Goal: Information Seeking & Learning: Learn about a topic

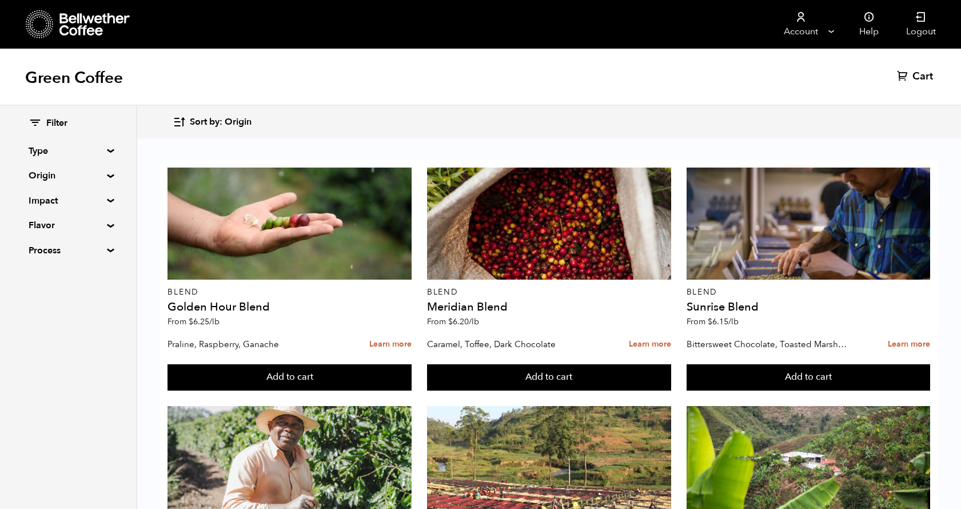
click at [107, 200] on summary "Impact" at bounding box center [68, 201] width 79 height 14
click at [33, 221] on input "Fair Trade" at bounding box center [34, 222] width 10 height 10
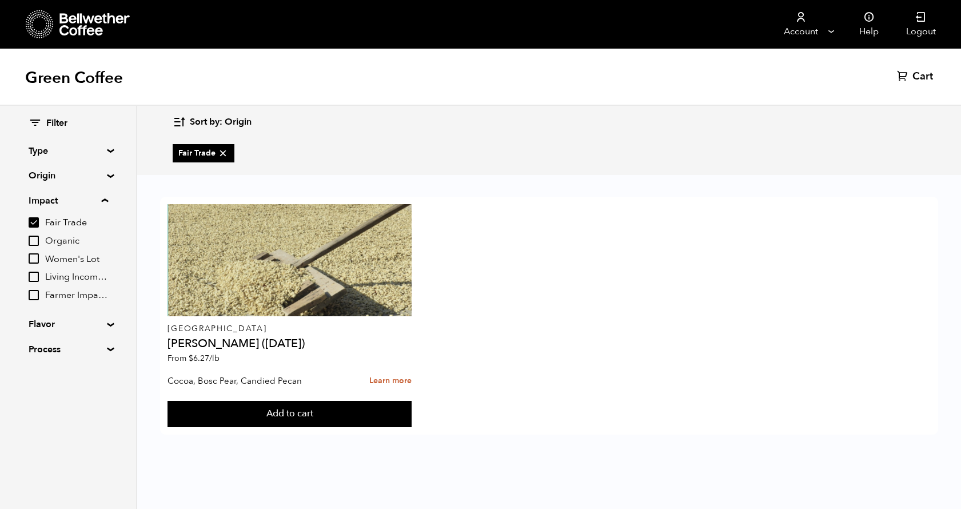
drag, startPoint x: 33, startPoint y: 221, endPoint x: 35, endPoint y: 243, distance: 22.4
click at [33, 221] on input "Fair Trade" at bounding box center [34, 222] width 10 height 10
checkbox input "false"
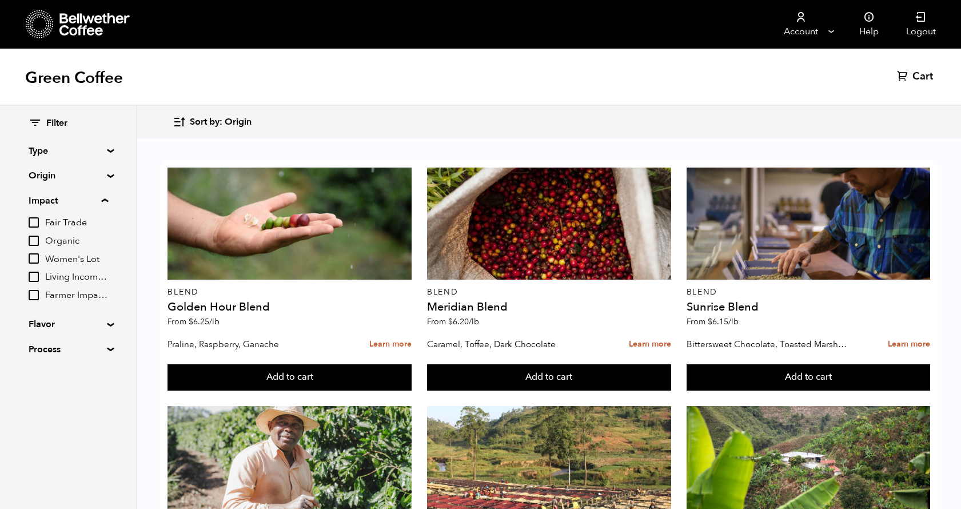
click at [31, 238] on input "Organic" at bounding box center [34, 241] width 10 height 10
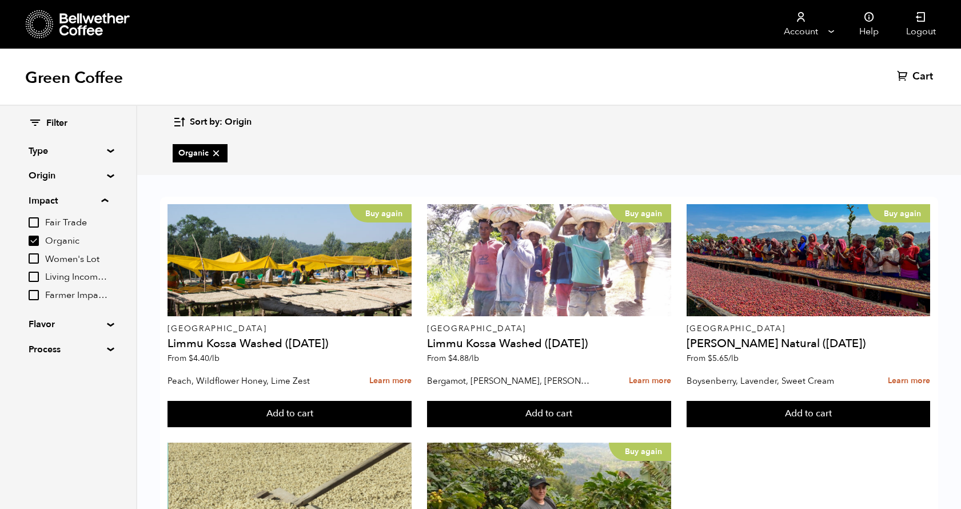
click at [32, 241] on input "Organic" at bounding box center [34, 241] width 10 height 10
checkbox input "false"
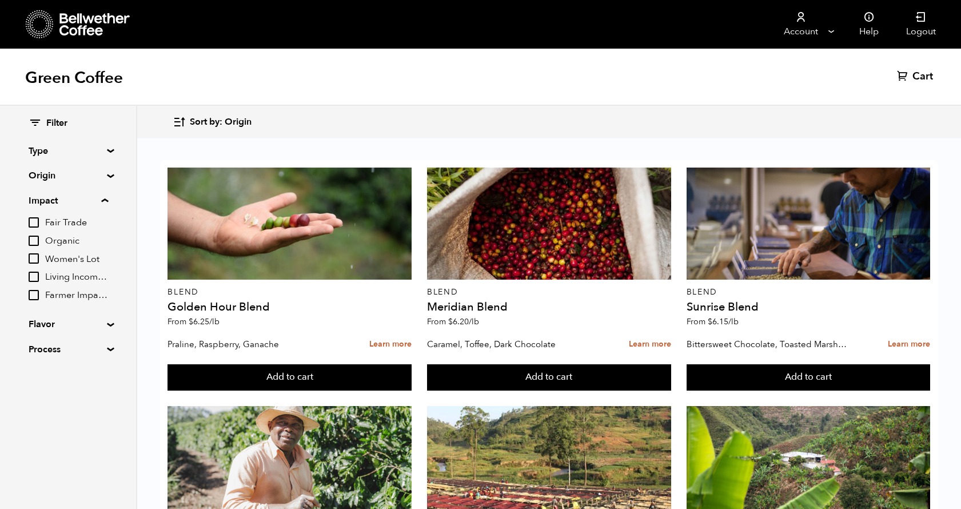
click at [107, 177] on summary "Origin" at bounding box center [68, 176] width 79 height 14
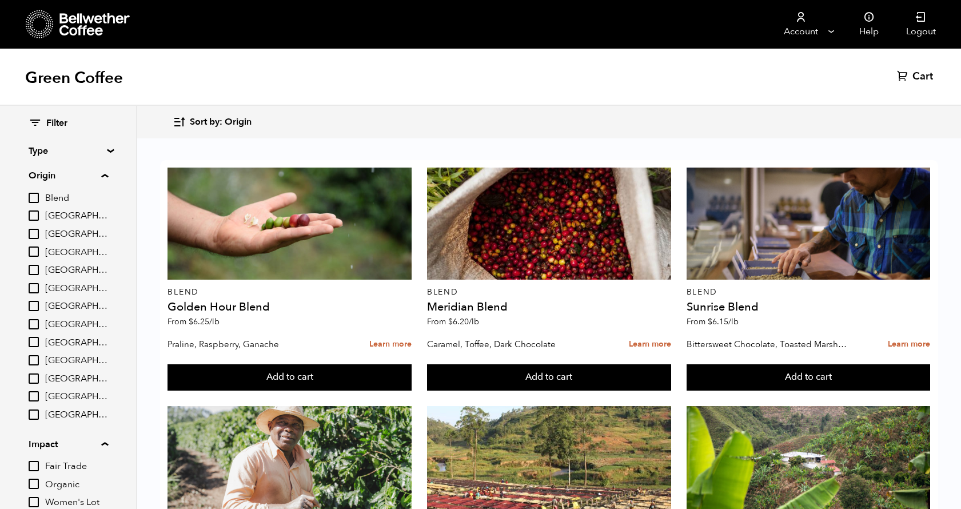
scroll to position [2, 0]
click at [35, 360] on input "[GEOGRAPHIC_DATA]" at bounding box center [34, 358] width 10 height 10
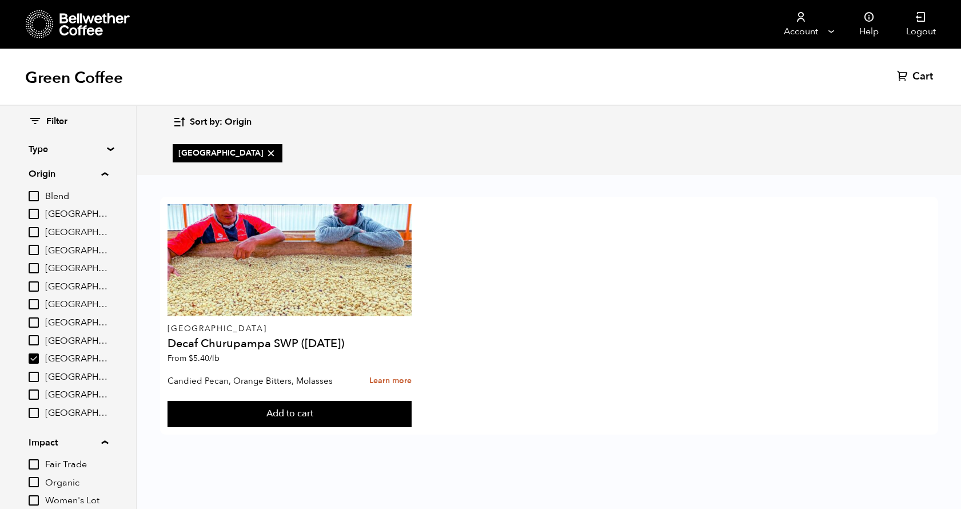
click at [35, 360] on input "[GEOGRAPHIC_DATA]" at bounding box center [34, 358] width 10 height 10
checkbox input "false"
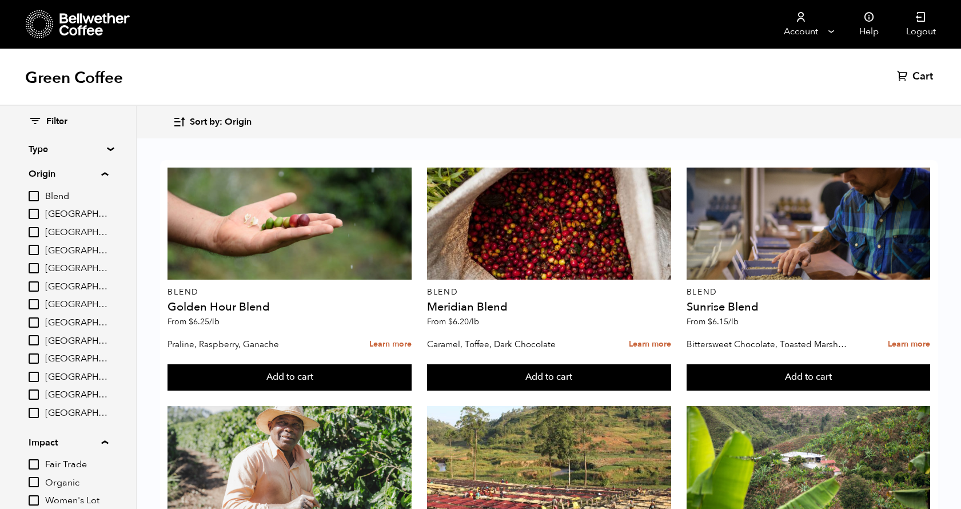
scroll to position [2, 0]
click at [37, 339] on input "[GEOGRAPHIC_DATA]" at bounding box center [34, 339] width 10 height 10
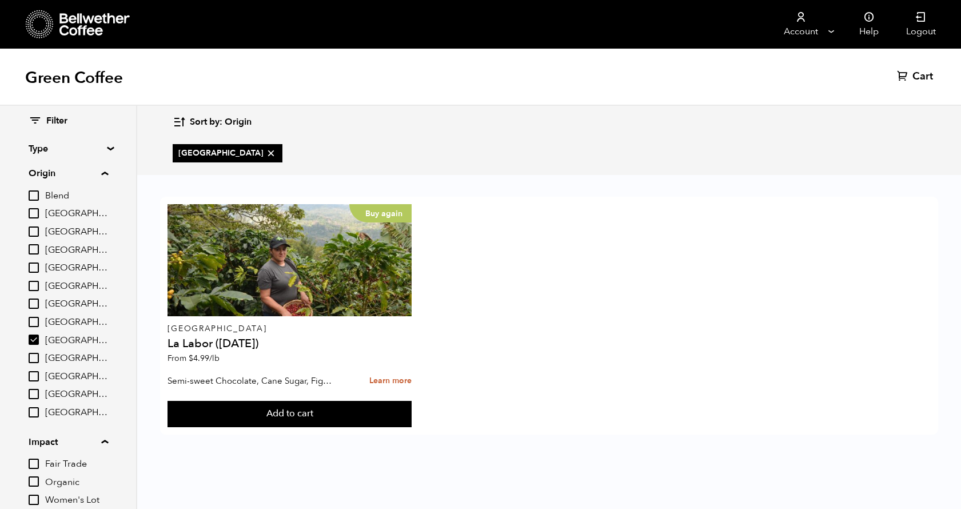
scroll to position [3, 0]
click at [37, 339] on input "[GEOGRAPHIC_DATA]" at bounding box center [34, 339] width 10 height 10
checkbox input "false"
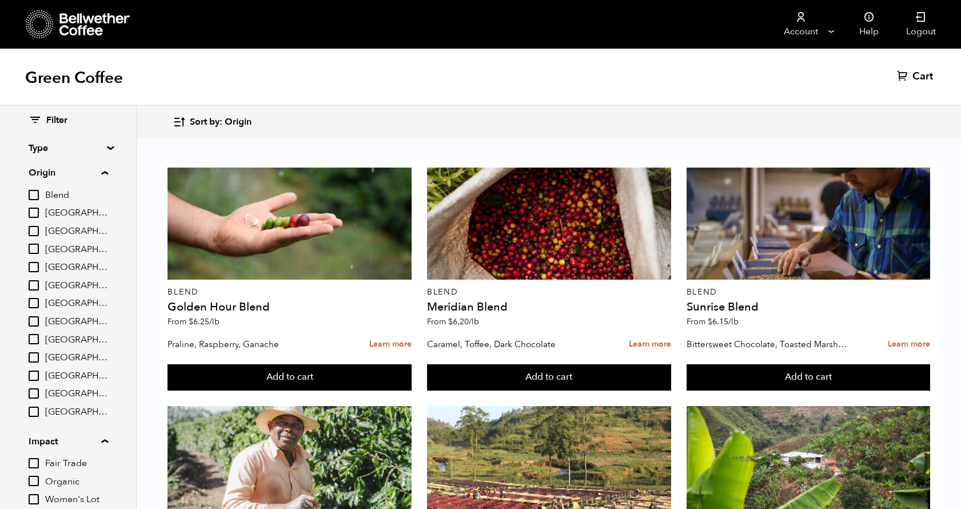
scroll to position [7, 0]
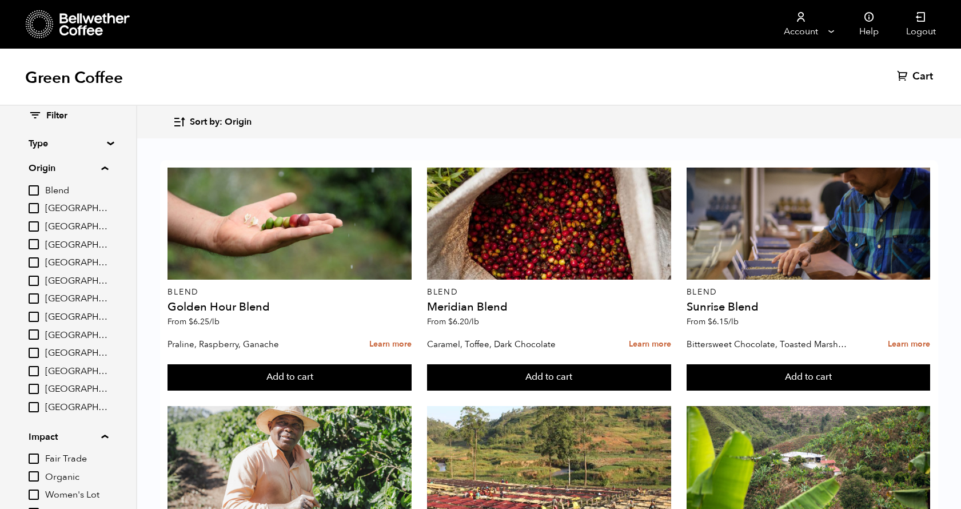
click at [35, 313] on input "[GEOGRAPHIC_DATA]" at bounding box center [34, 317] width 10 height 10
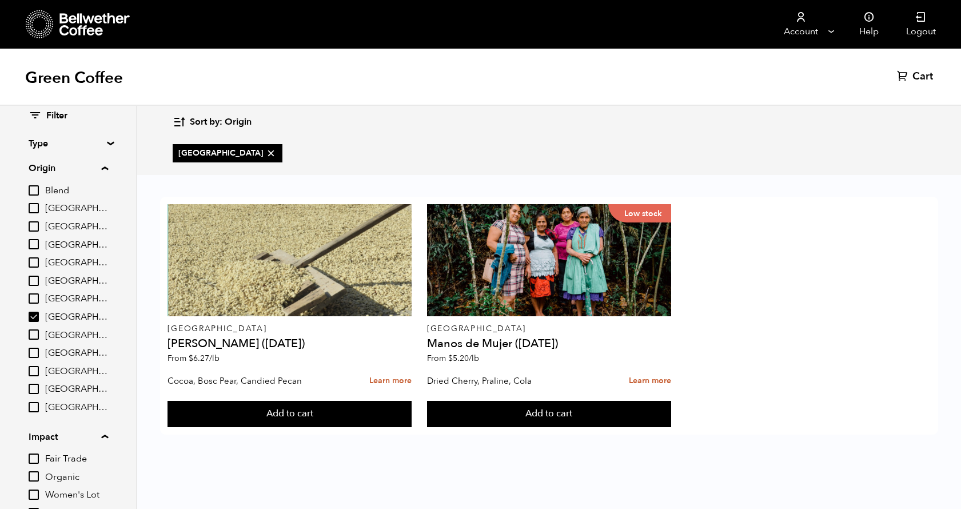
click at [35, 313] on input "[GEOGRAPHIC_DATA]" at bounding box center [34, 317] width 10 height 10
checkbox input "false"
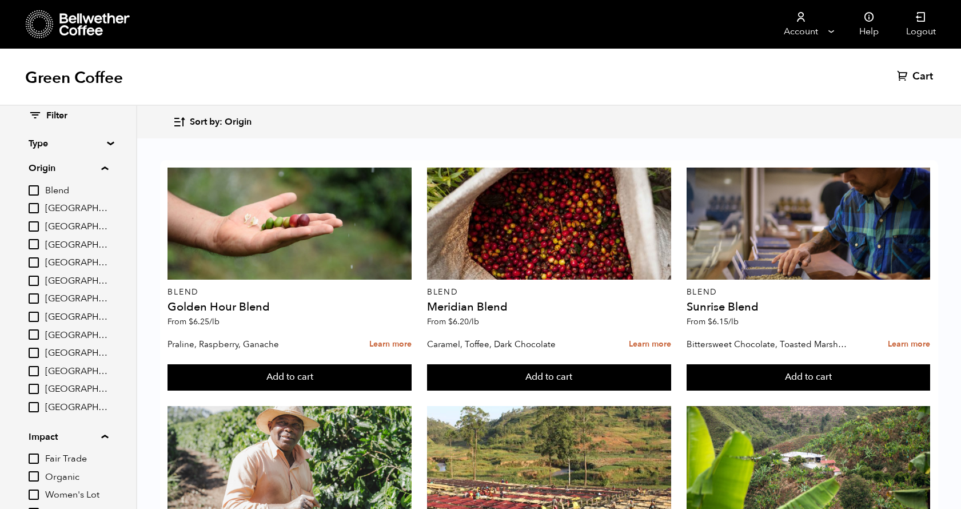
click at [35, 293] on input "[GEOGRAPHIC_DATA]" at bounding box center [34, 298] width 10 height 10
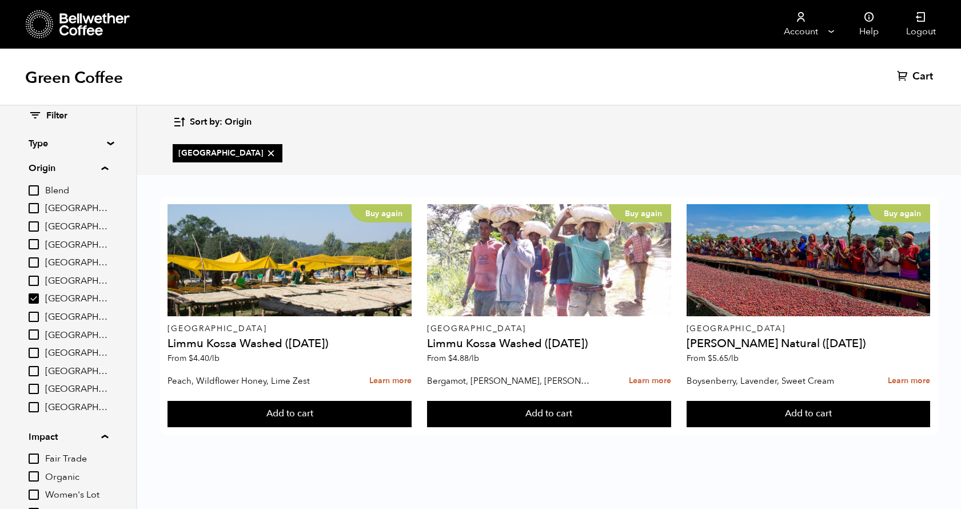
click at [35, 295] on input "[GEOGRAPHIC_DATA]" at bounding box center [34, 298] width 10 height 10
checkbox input "false"
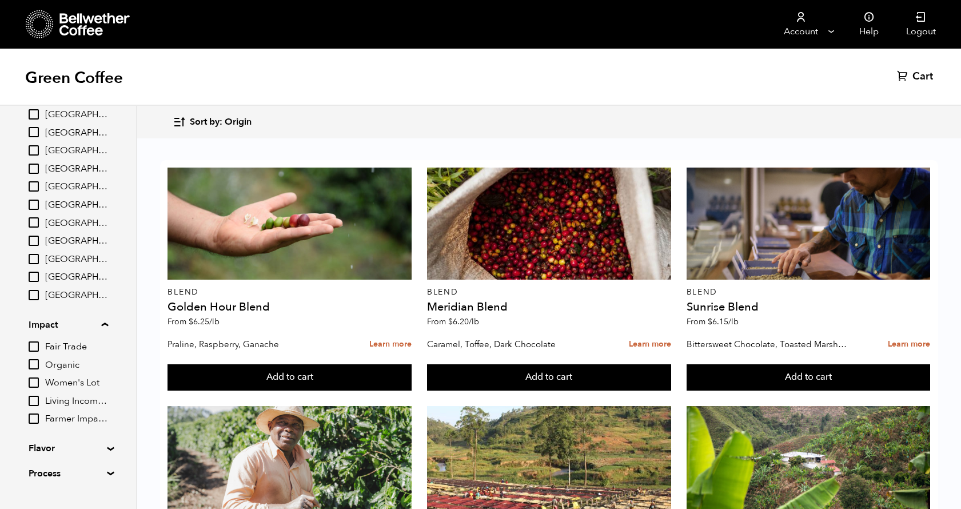
scroll to position [142, 0]
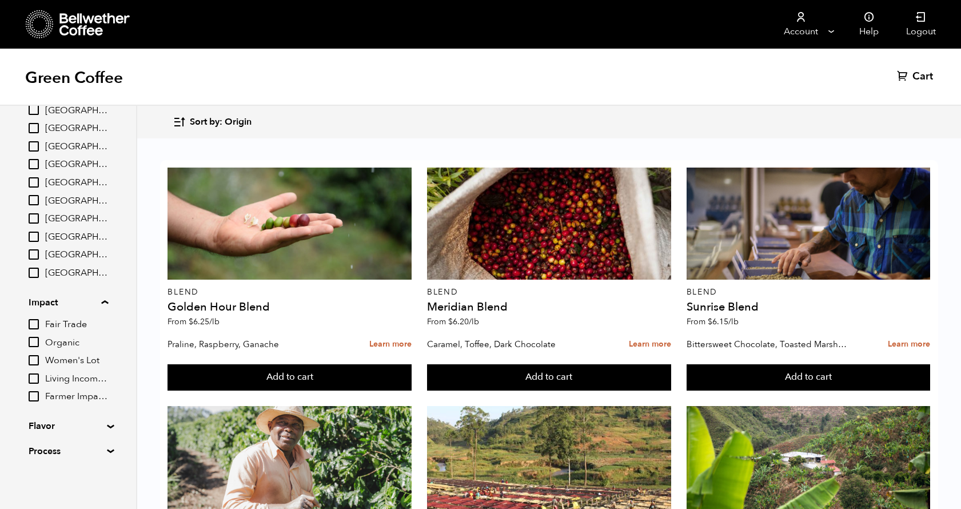
click at [36, 344] on input "Organic" at bounding box center [34, 342] width 10 height 10
checkbox input "true"
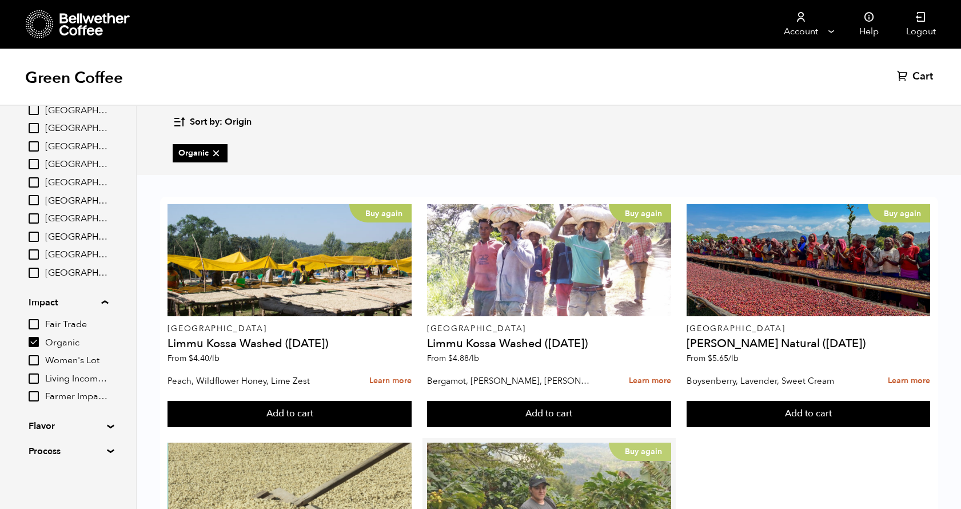
scroll to position [101, 0]
